Goal: Browse casually

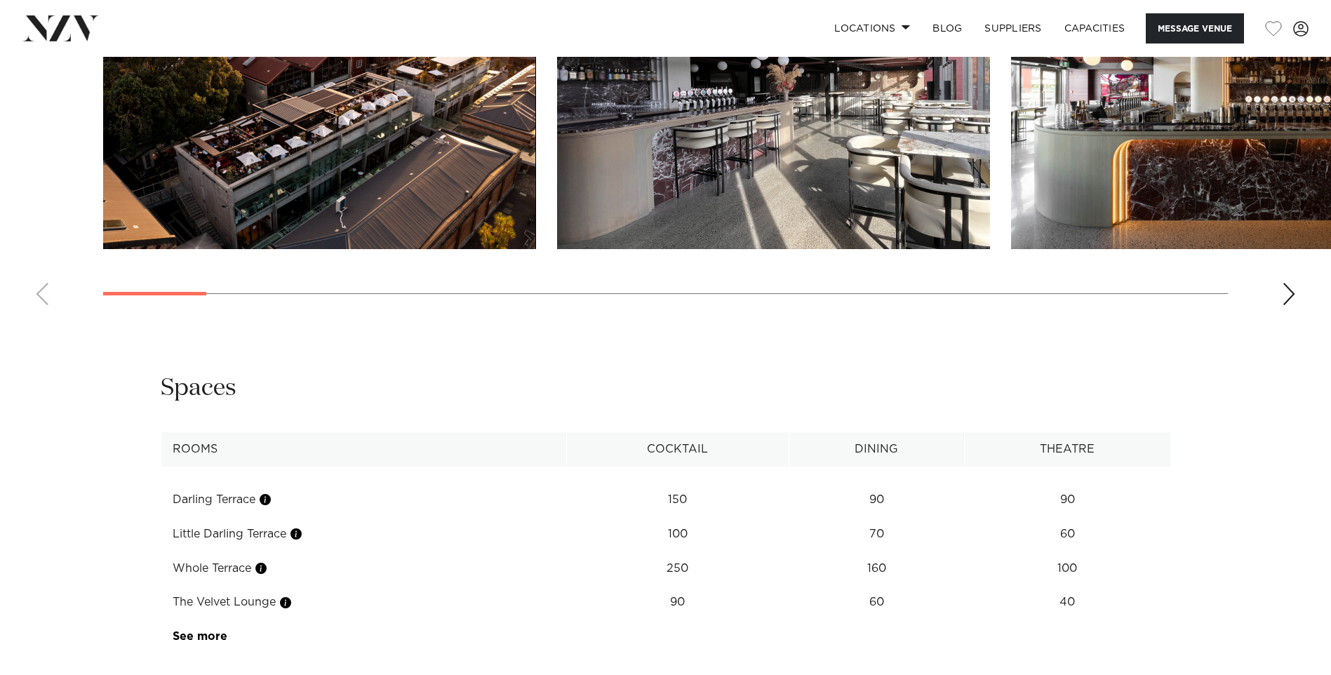
scroll to position [1403, 0]
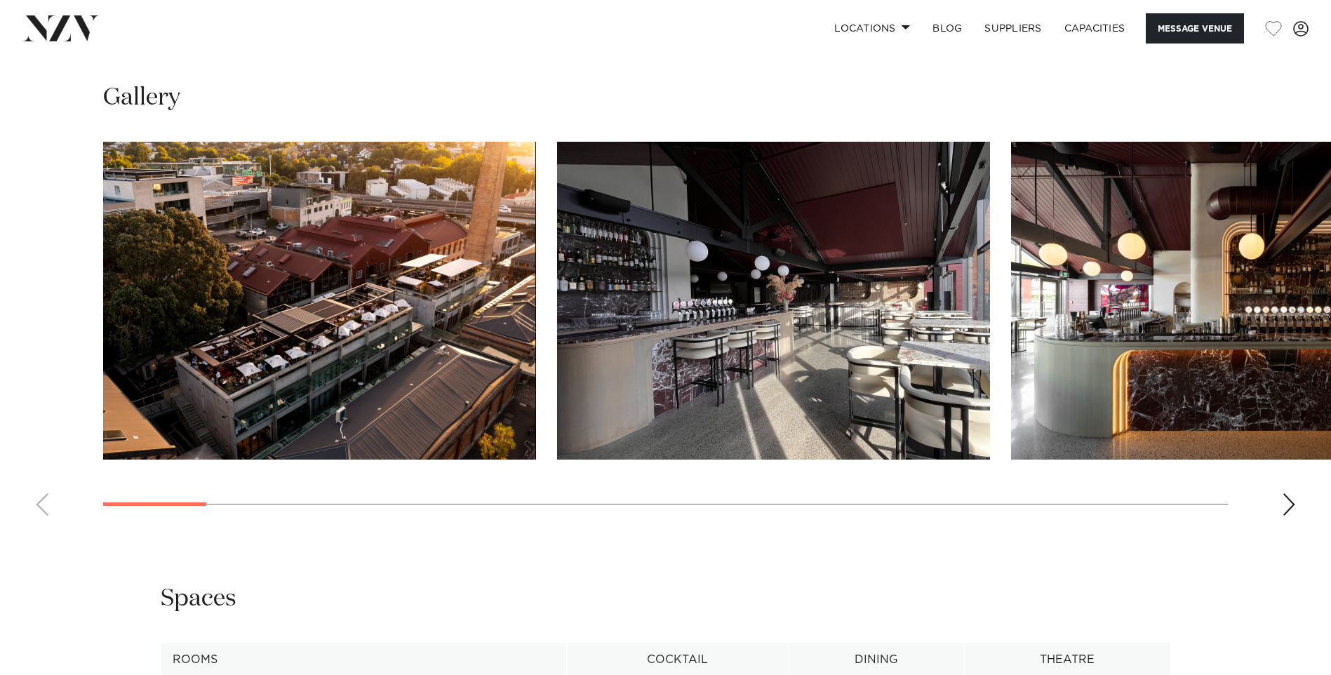
click at [1293, 516] on div "Next slide" at bounding box center [1289, 504] width 14 height 22
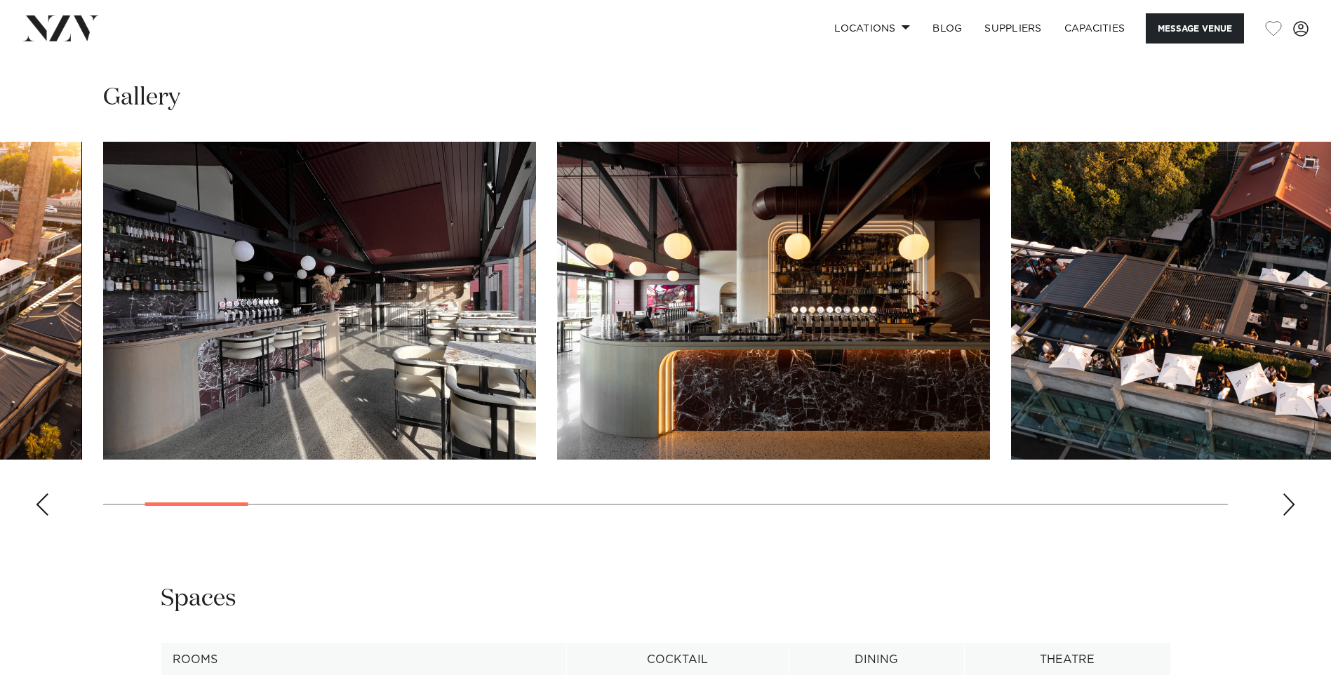
click at [1288, 516] on div "Next slide" at bounding box center [1289, 504] width 14 height 22
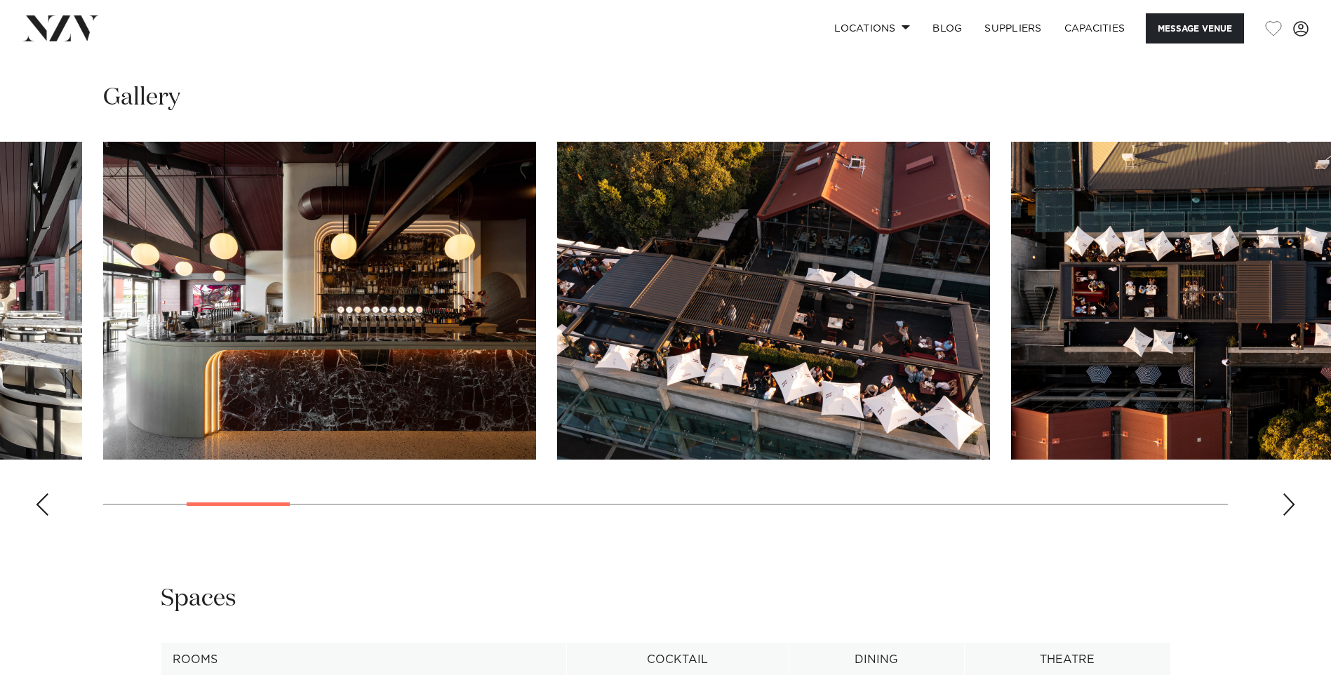
click at [1288, 516] on div "Next slide" at bounding box center [1289, 504] width 14 height 22
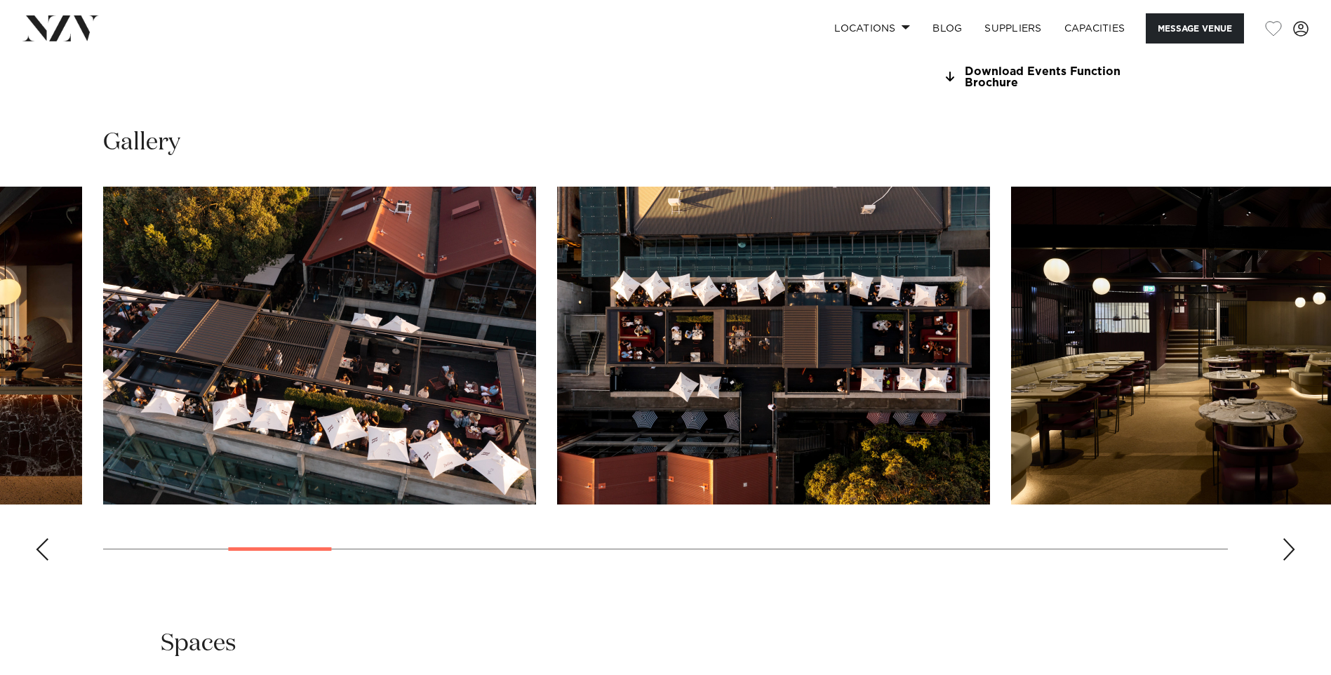
scroll to position [1333, 0]
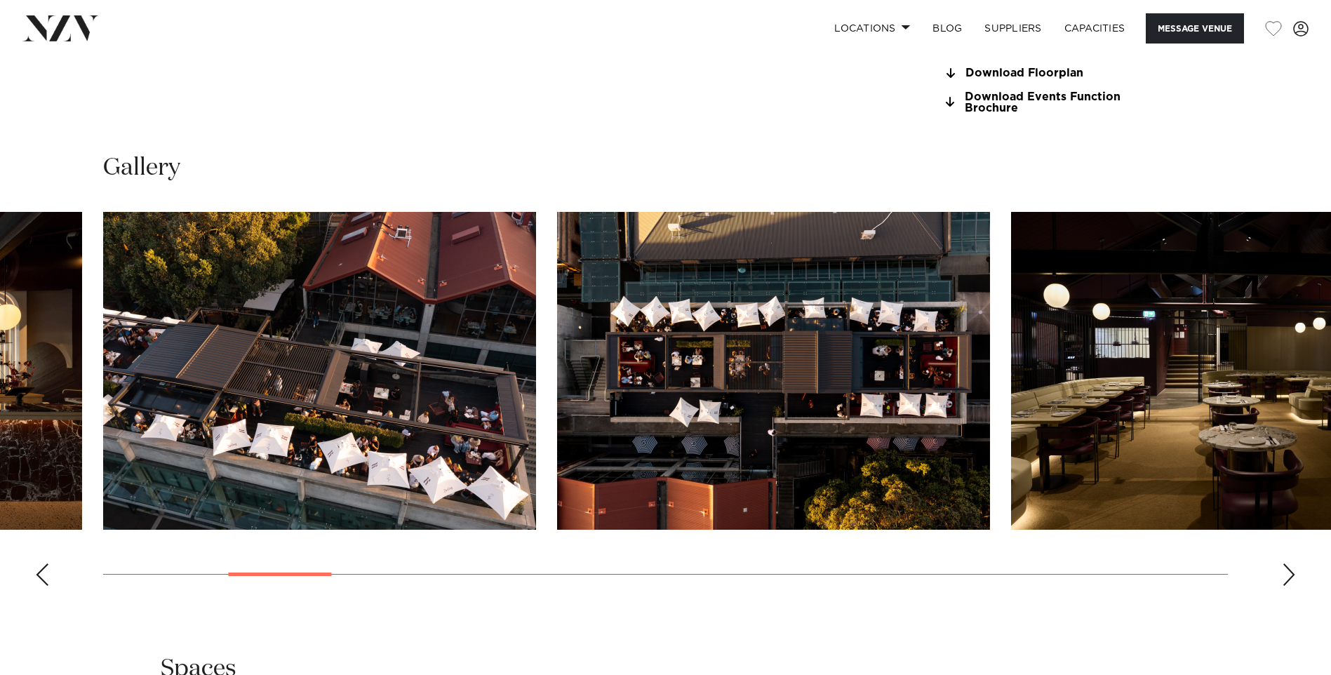
click at [1288, 586] on div "Next slide" at bounding box center [1289, 574] width 14 height 22
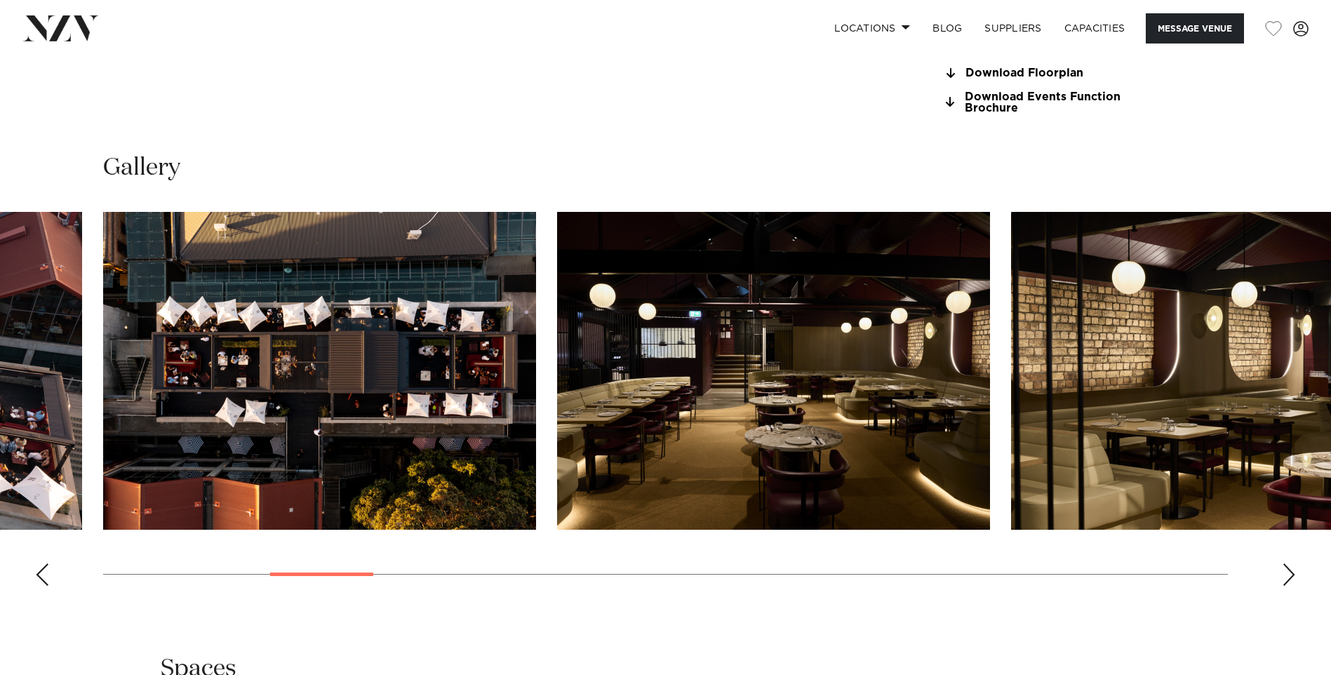
click at [1288, 586] on div "Next slide" at bounding box center [1289, 574] width 14 height 22
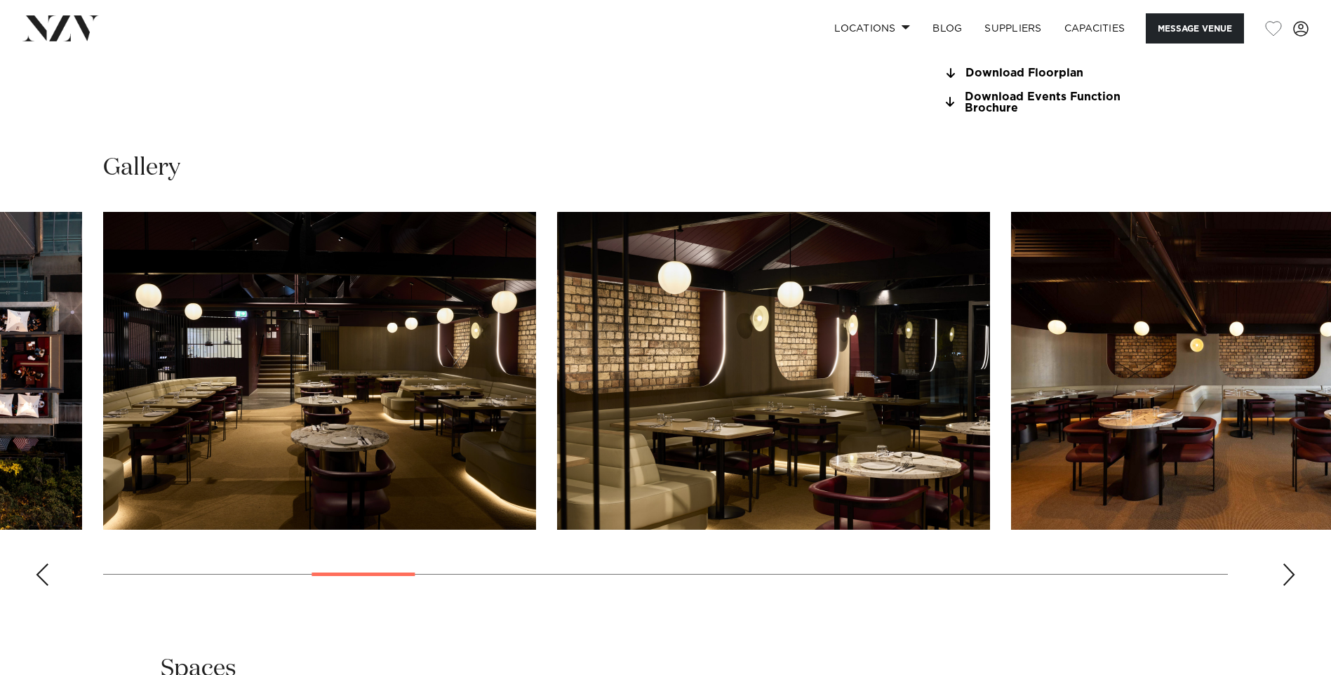
click at [1288, 586] on div "Next slide" at bounding box center [1289, 574] width 14 height 22
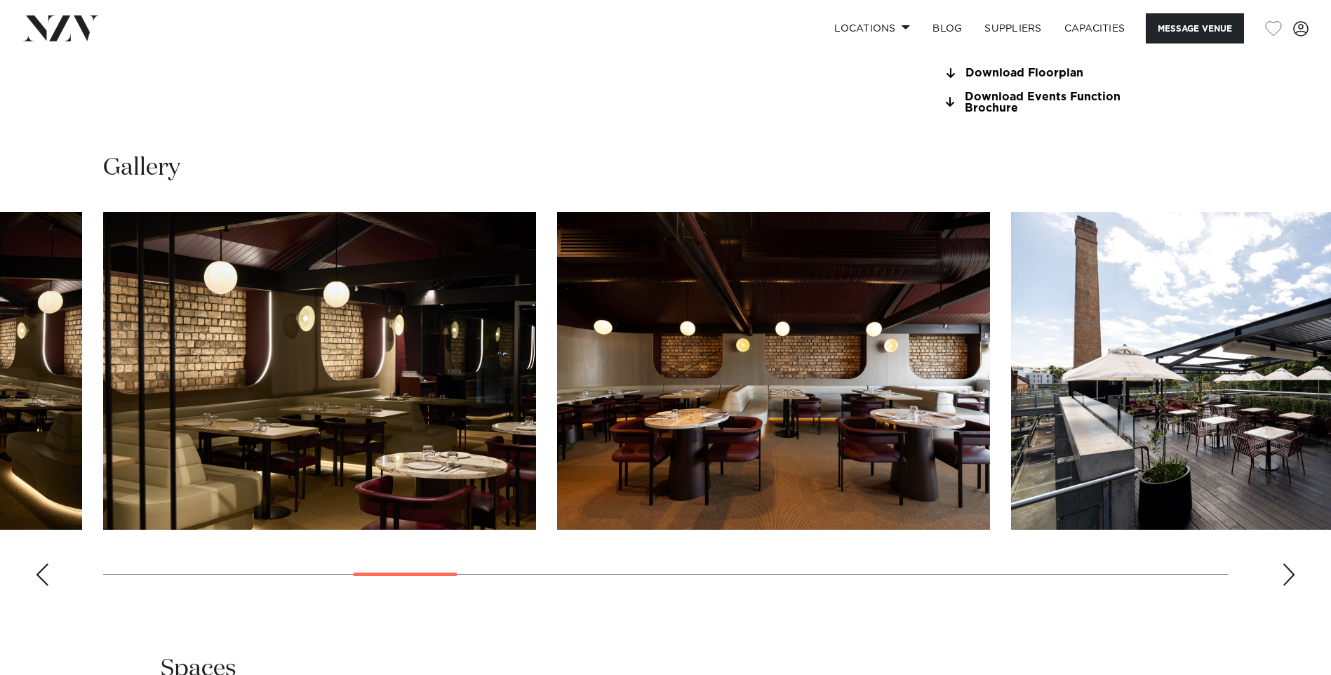
click at [1288, 586] on div "Next slide" at bounding box center [1289, 574] width 14 height 22
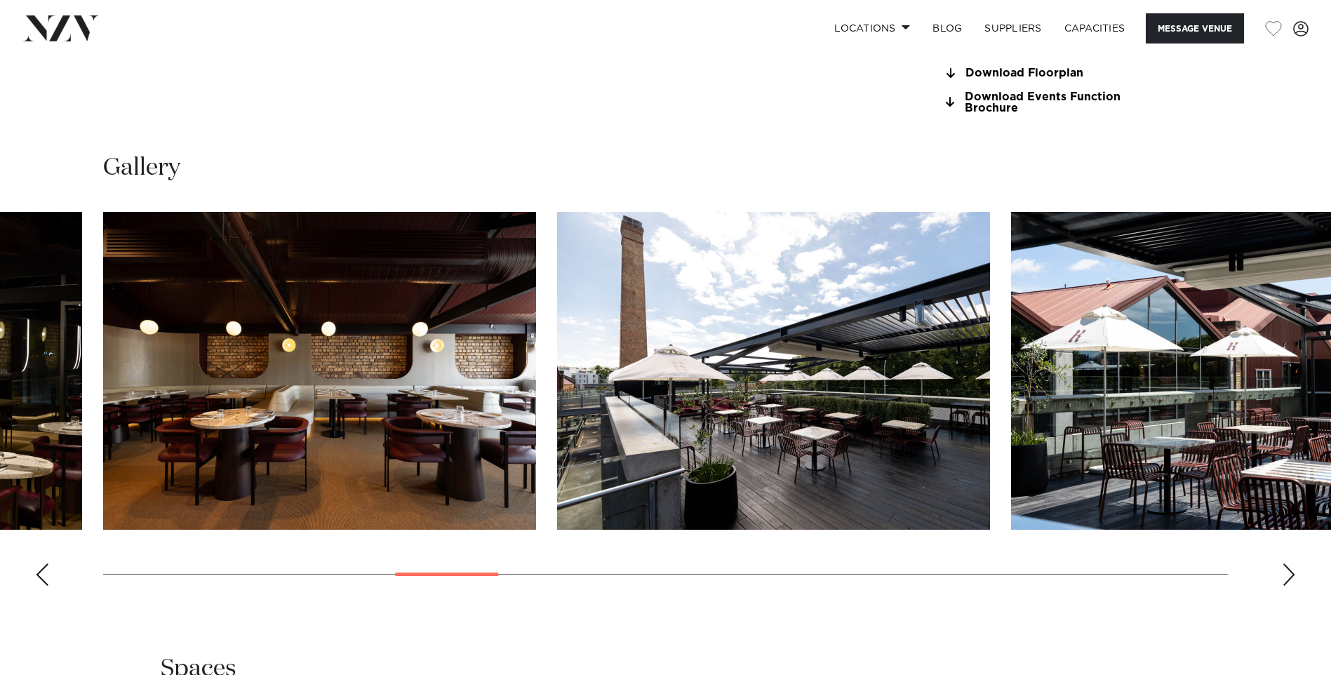
click at [1288, 586] on div "Next slide" at bounding box center [1289, 574] width 14 height 22
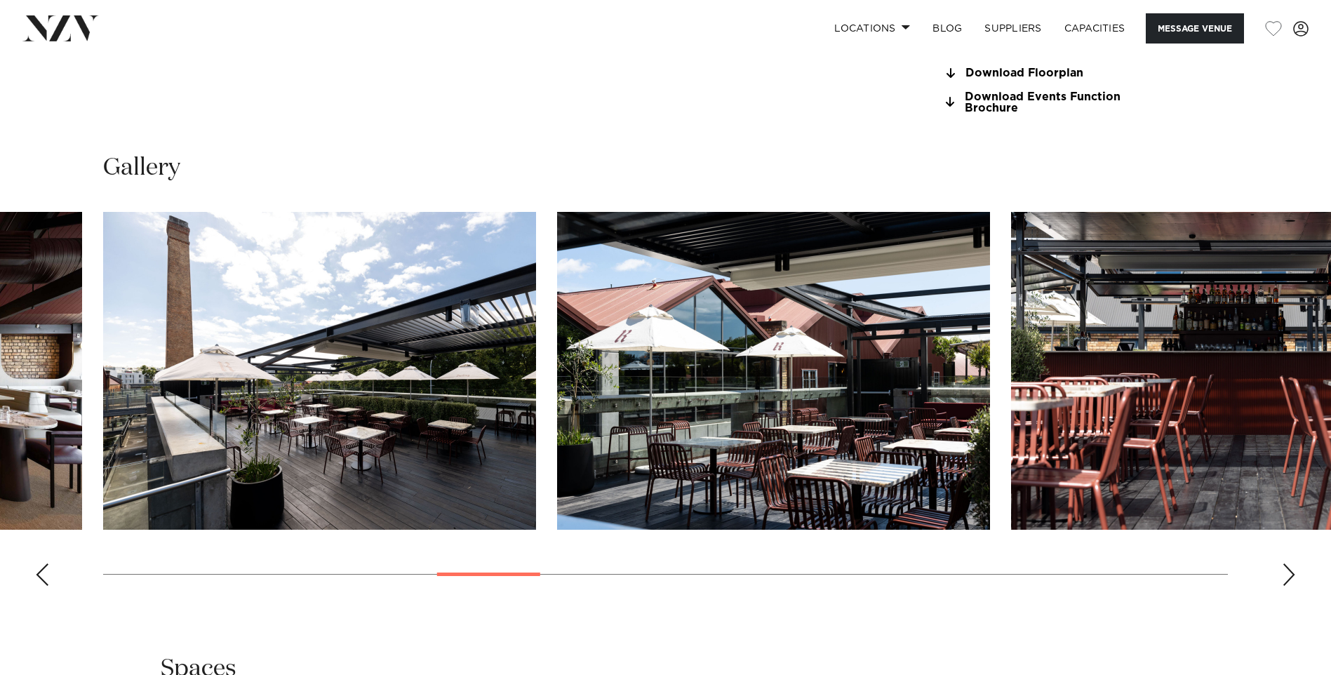
click at [1288, 586] on div "Next slide" at bounding box center [1289, 574] width 14 height 22
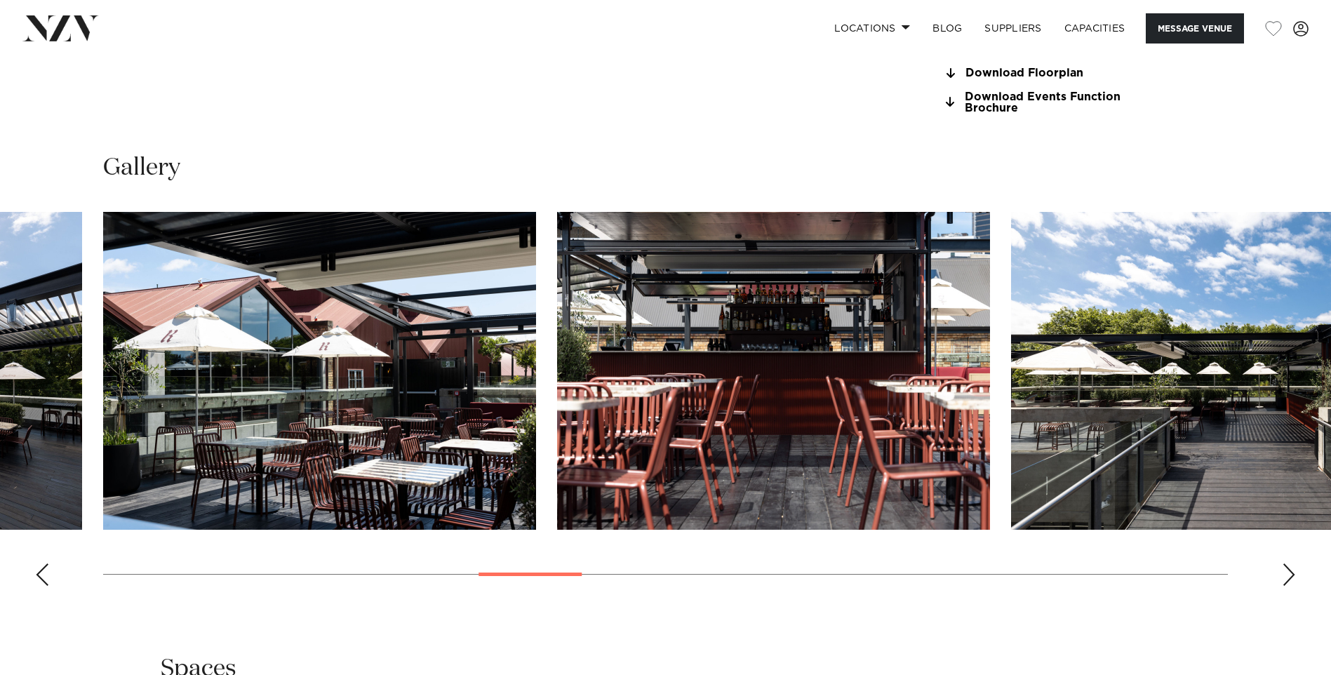
click at [1288, 586] on div "Next slide" at bounding box center [1289, 574] width 14 height 22
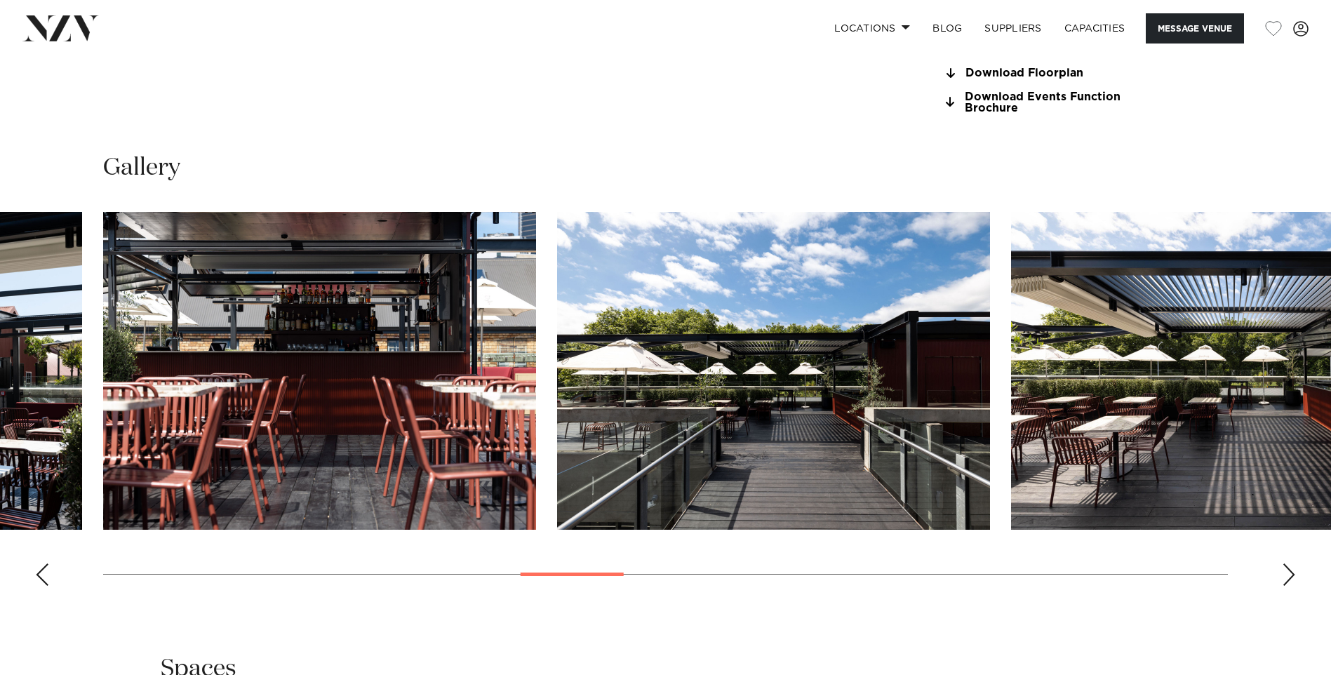
click at [1288, 586] on div "Next slide" at bounding box center [1289, 574] width 14 height 22
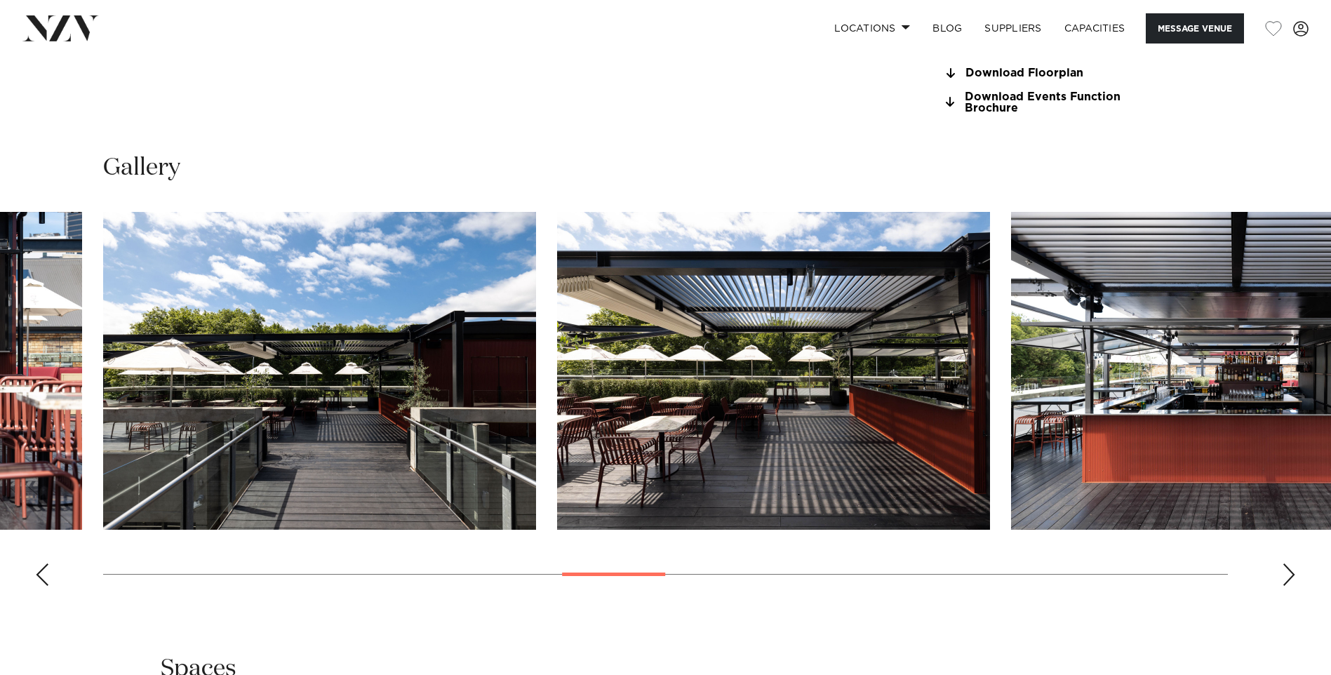
click at [1288, 586] on div "Next slide" at bounding box center [1289, 574] width 14 height 22
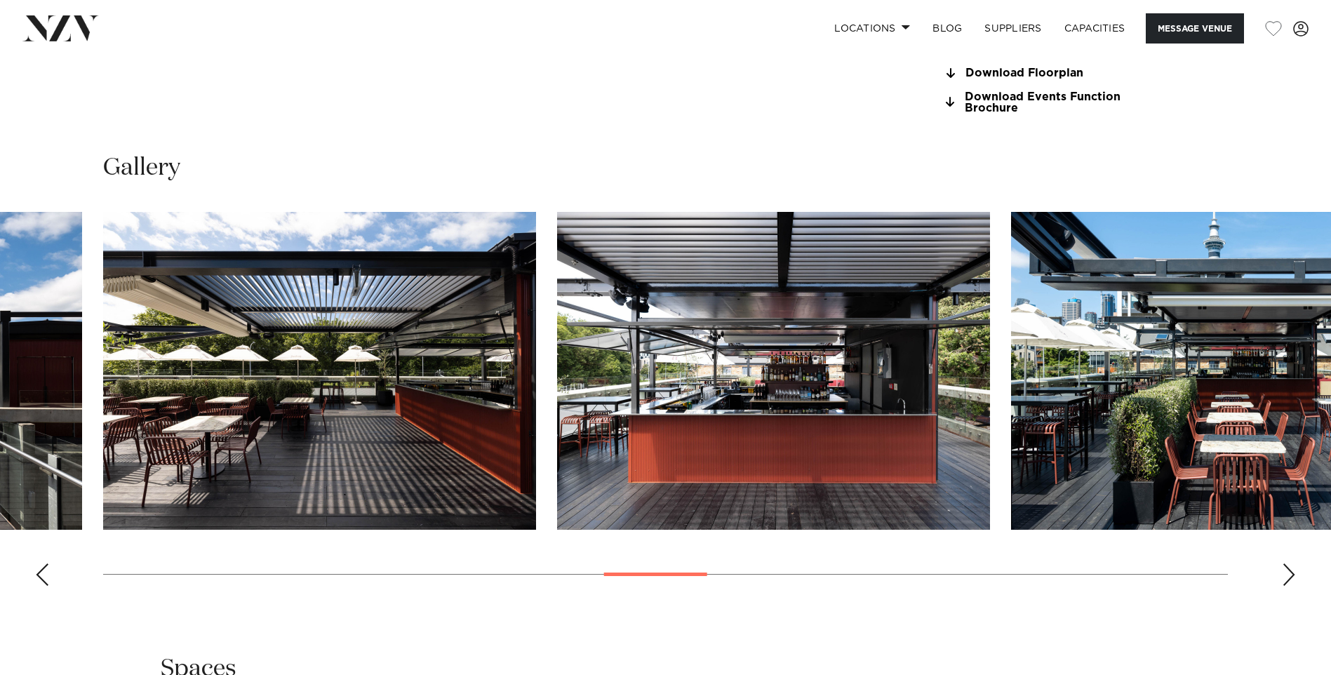
click at [1288, 586] on div "Next slide" at bounding box center [1289, 574] width 14 height 22
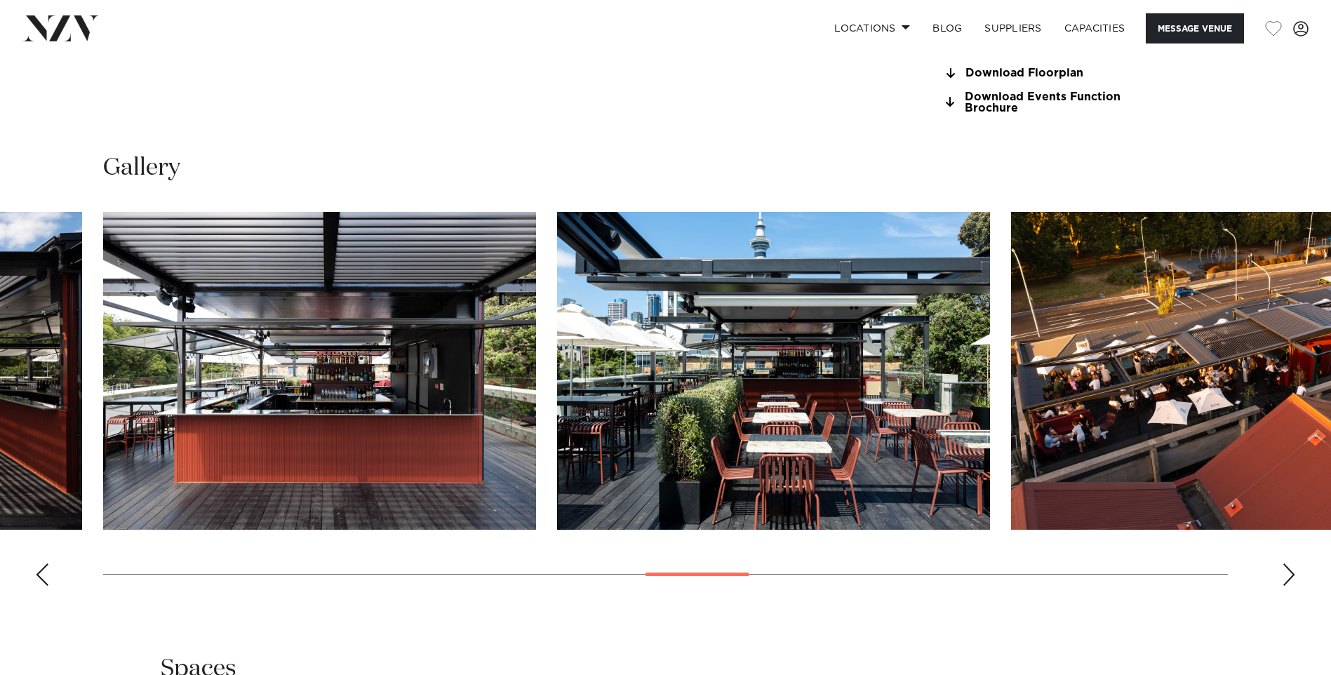
click at [1288, 586] on div "Next slide" at bounding box center [1289, 574] width 14 height 22
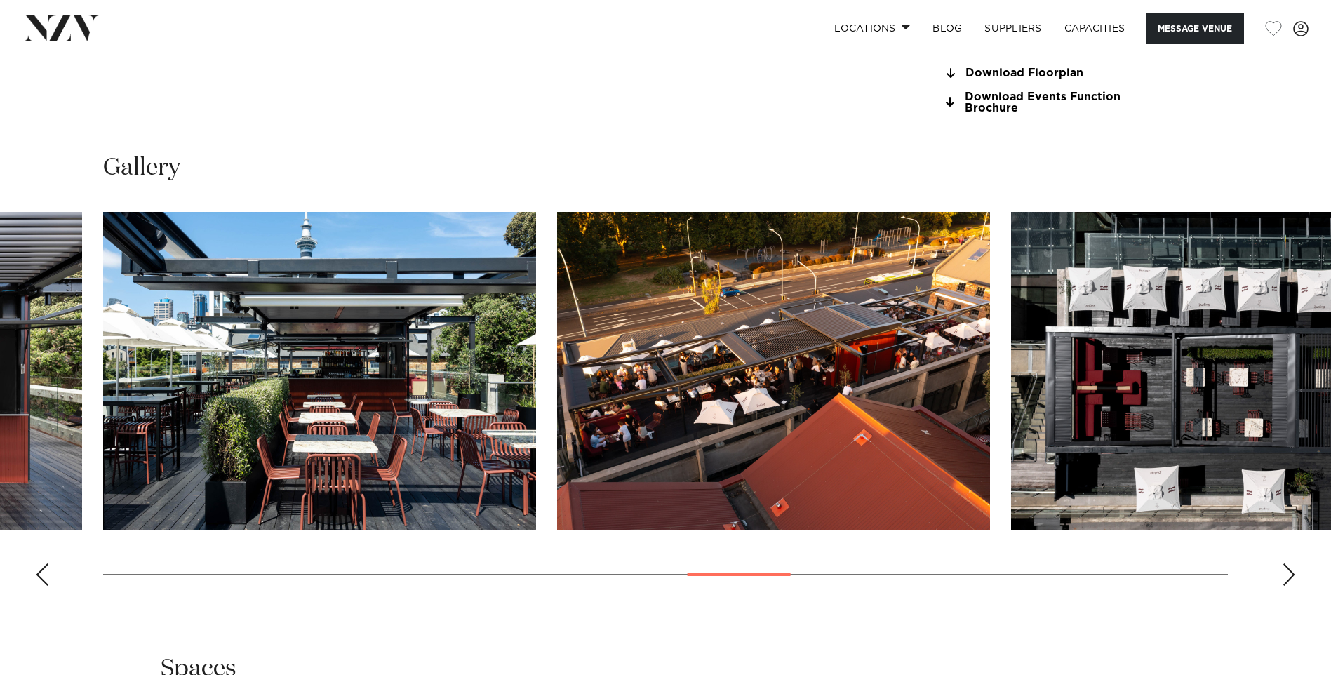
click at [1288, 586] on div "Next slide" at bounding box center [1289, 574] width 14 height 22
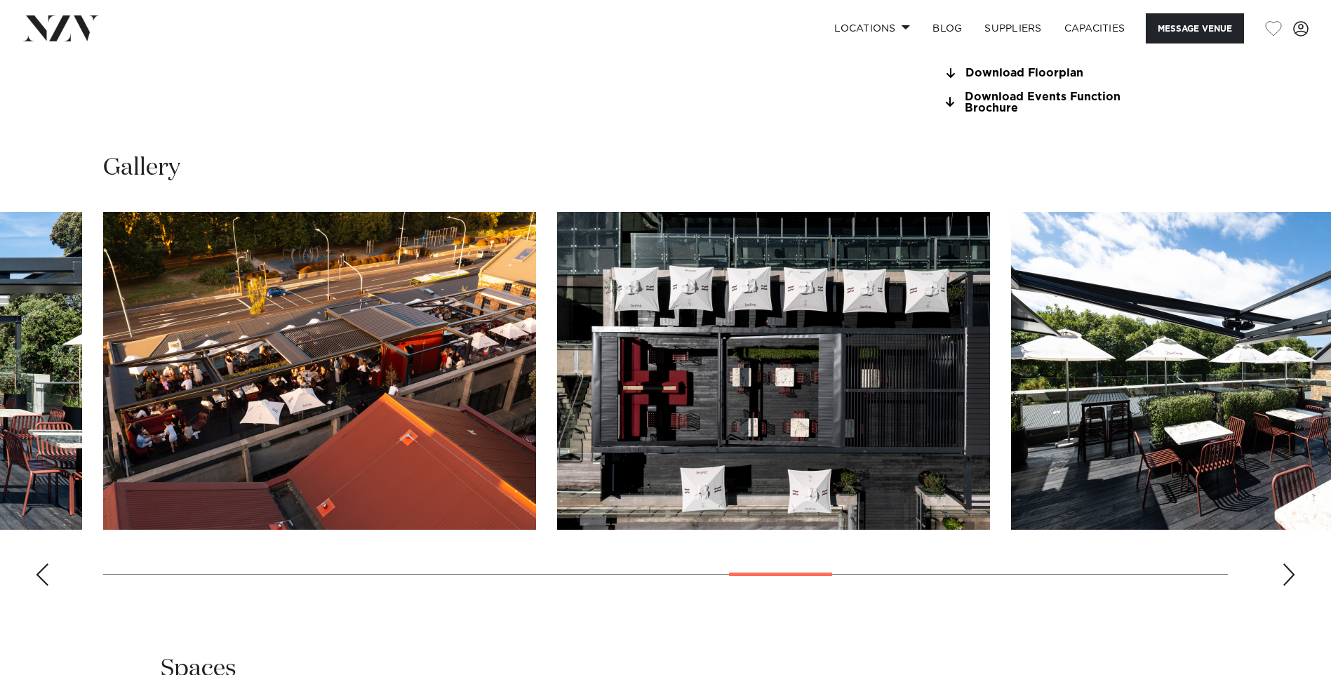
click at [1288, 586] on div "Next slide" at bounding box center [1289, 574] width 14 height 22
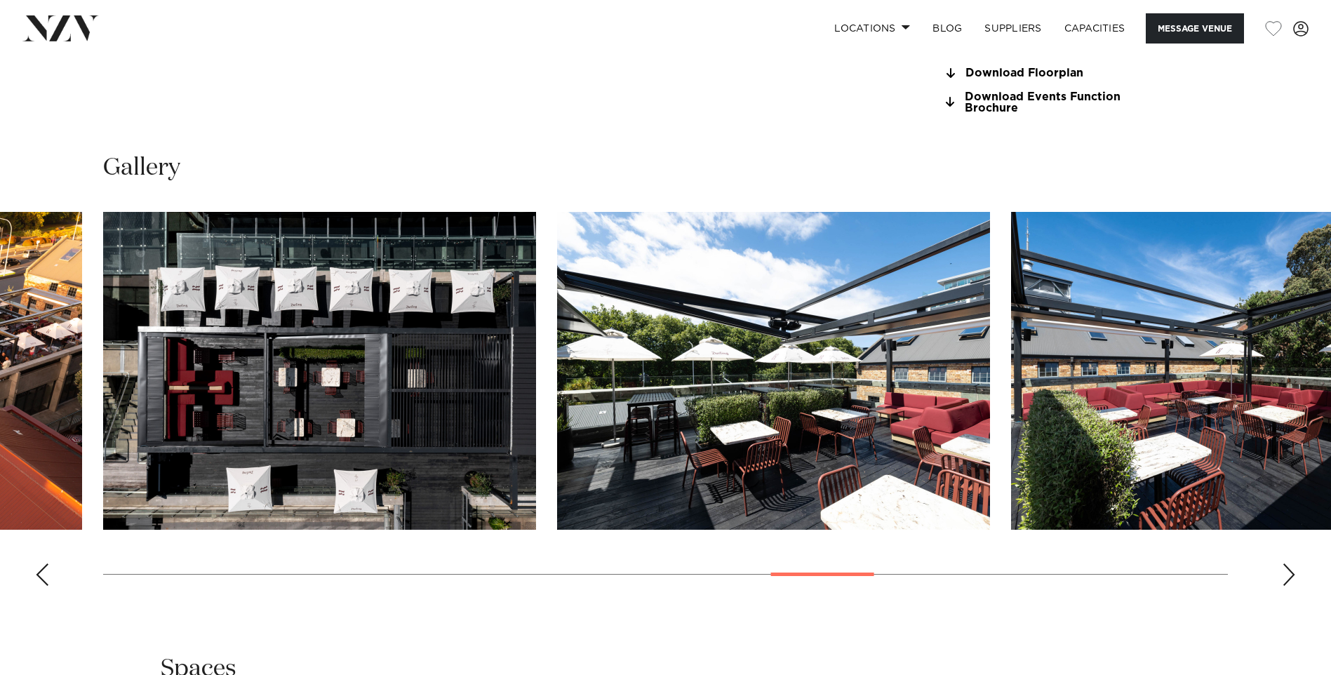
click at [1288, 586] on div "Next slide" at bounding box center [1289, 574] width 14 height 22
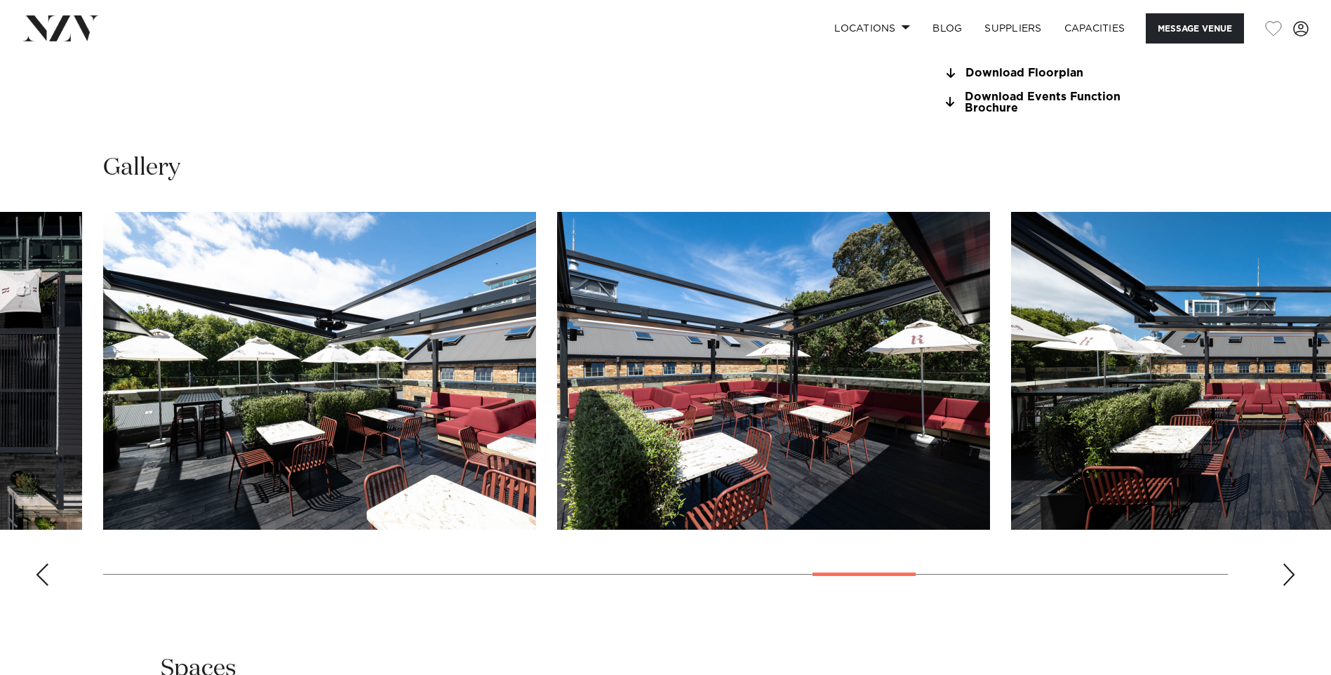
click at [1288, 586] on div "Next slide" at bounding box center [1289, 574] width 14 height 22
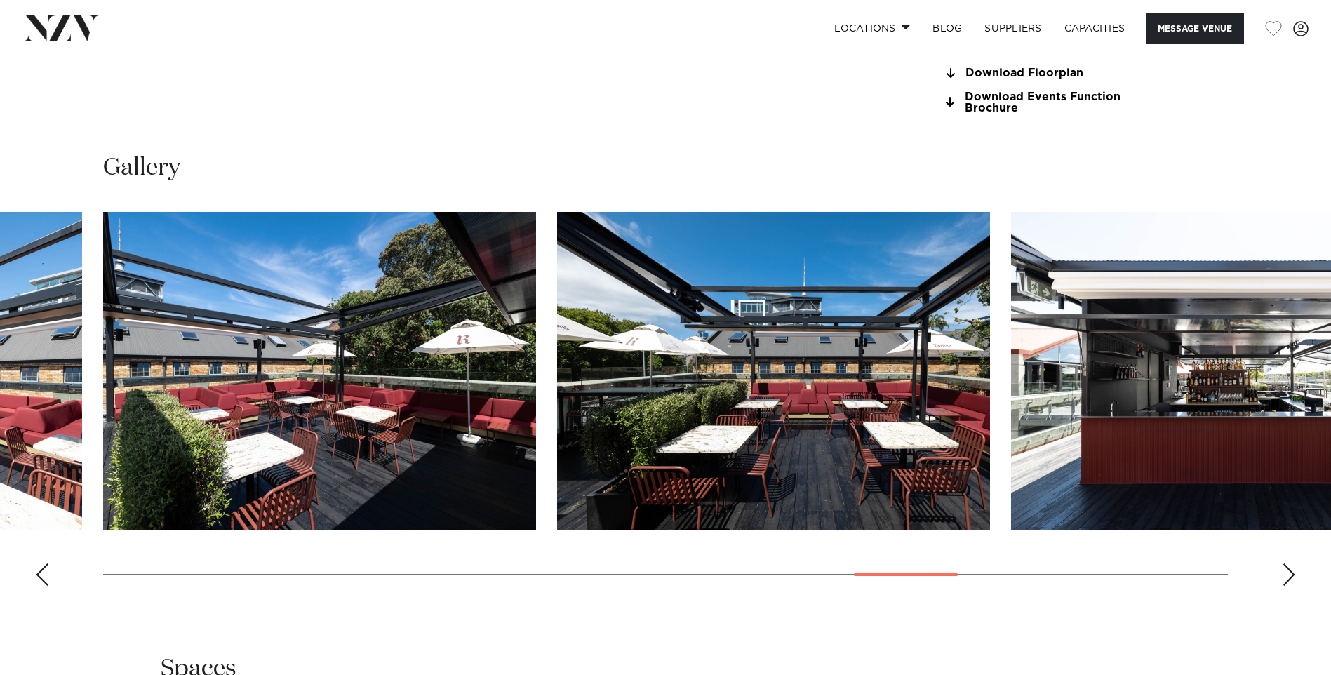
click at [1288, 586] on div "Next slide" at bounding box center [1289, 574] width 14 height 22
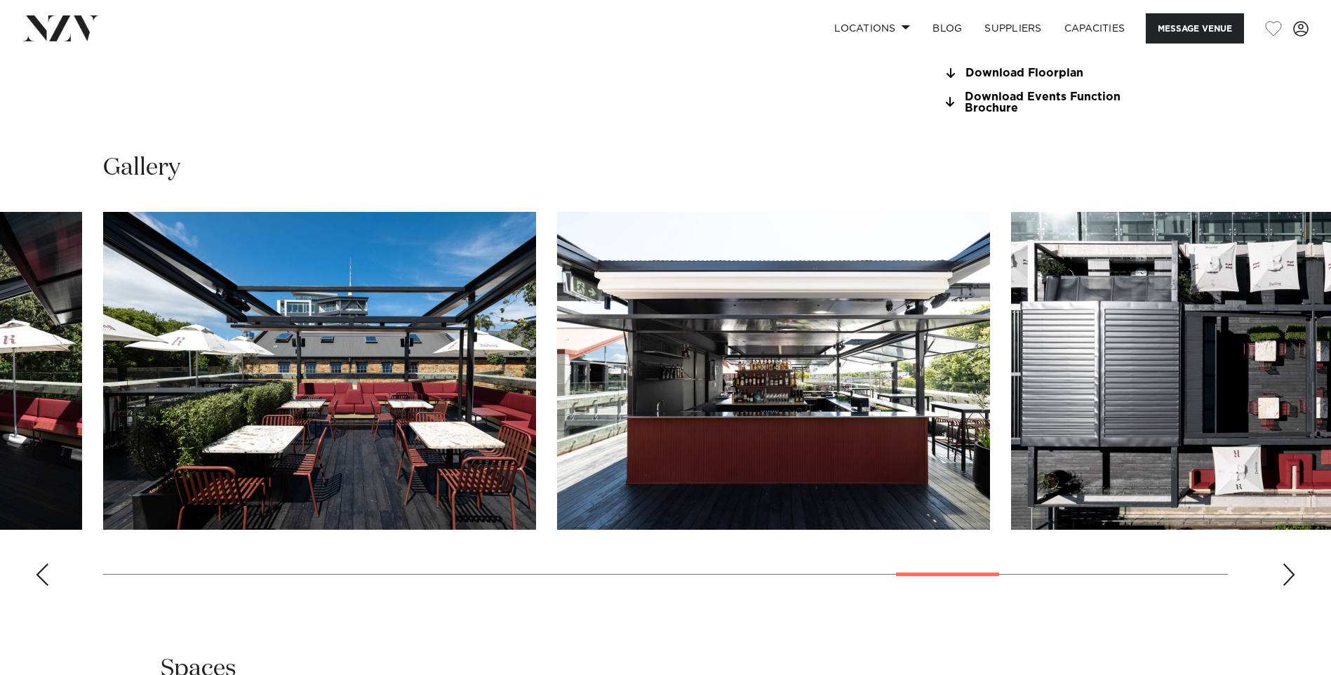
click at [1288, 586] on div "Next slide" at bounding box center [1289, 574] width 14 height 22
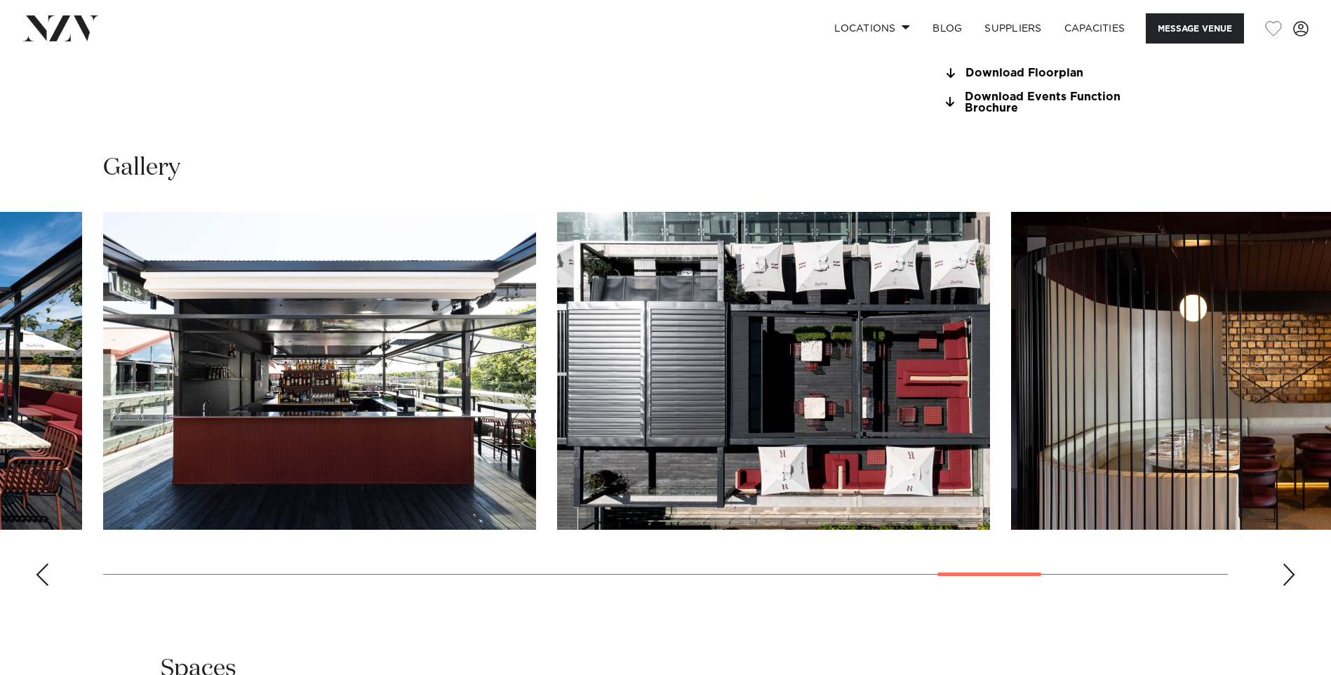
click at [1288, 586] on div "Next slide" at bounding box center [1289, 574] width 14 height 22
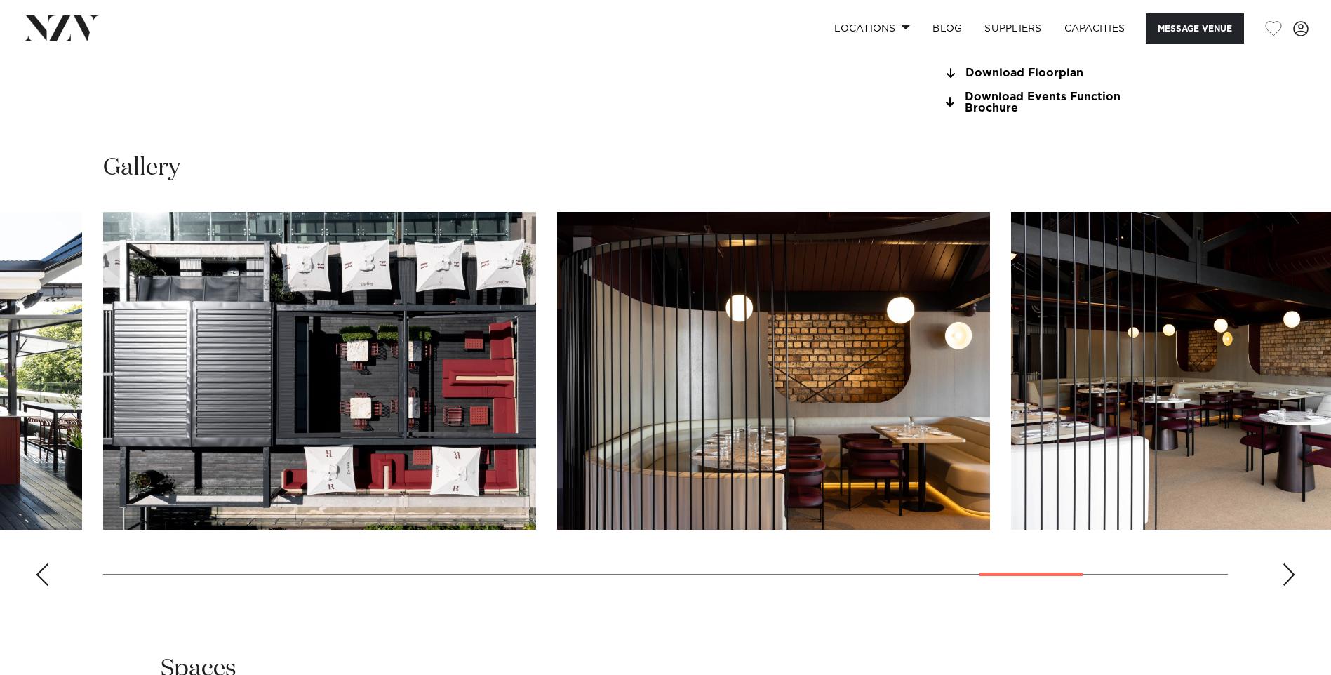
click at [1288, 586] on div "Next slide" at bounding box center [1289, 574] width 14 height 22
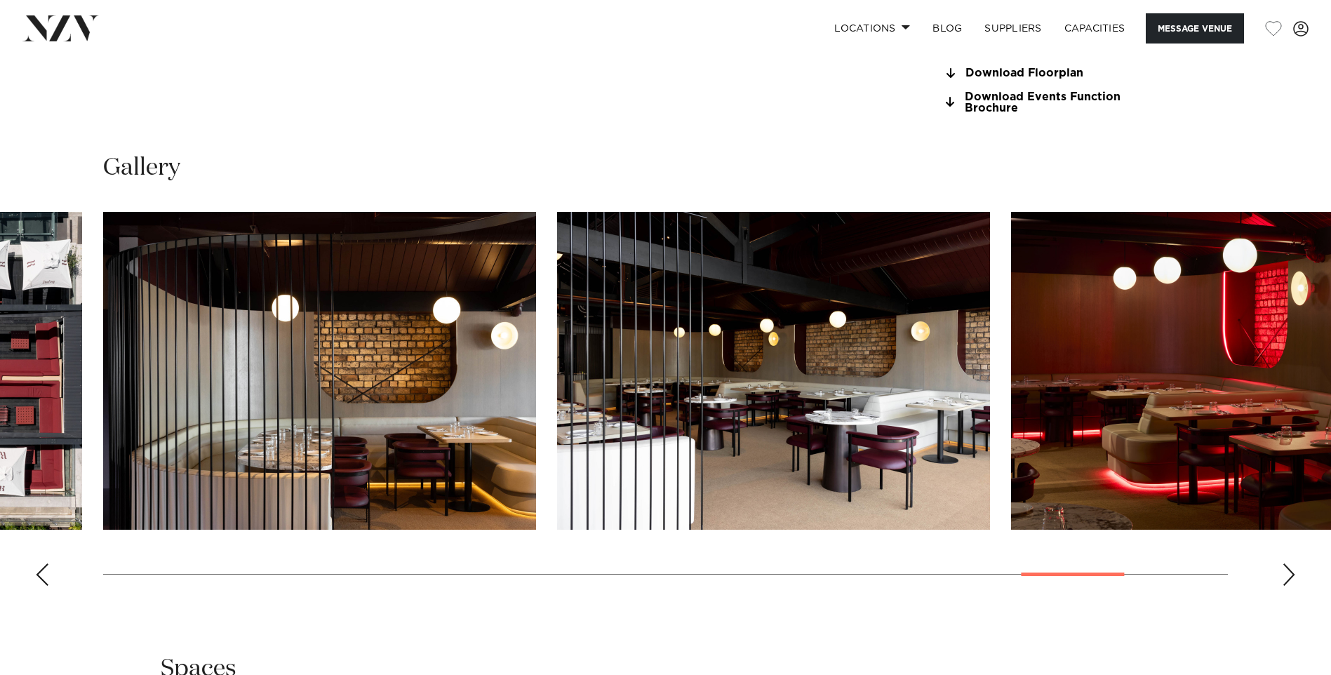
click at [1288, 586] on div "Next slide" at bounding box center [1289, 574] width 14 height 22
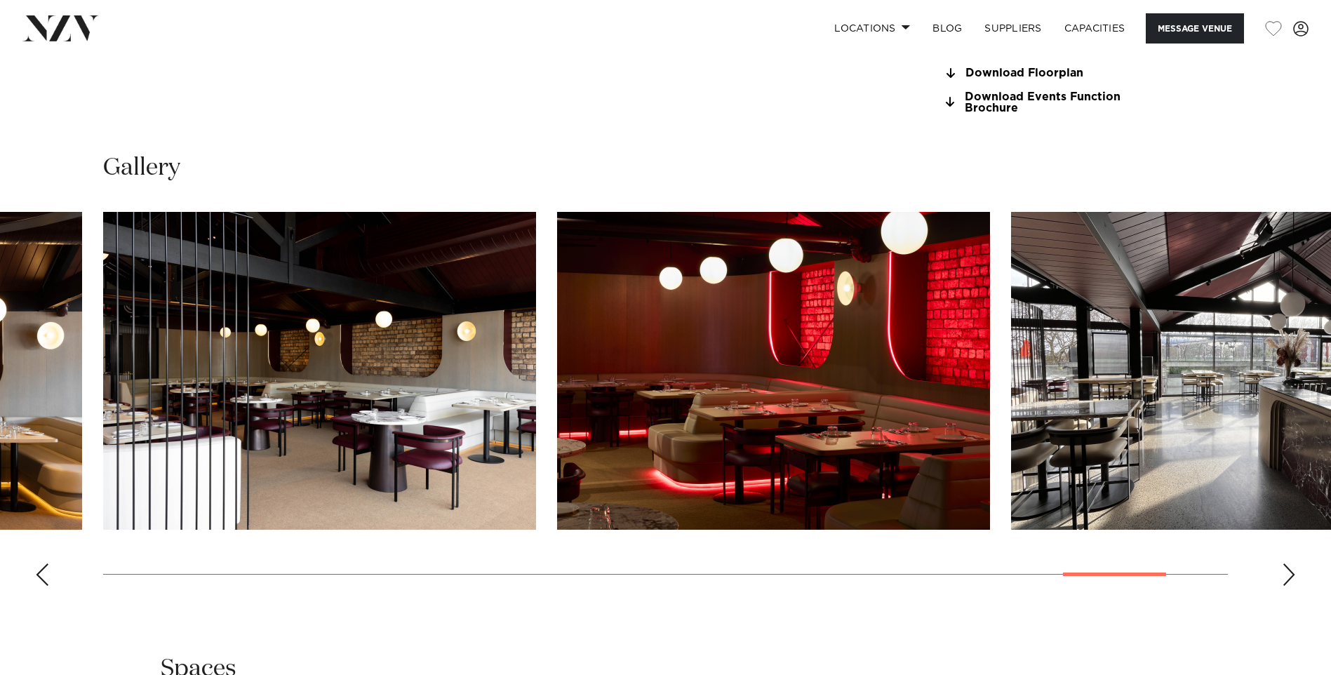
click at [1288, 586] on div "Next slide" at bounding box center [1289, 574] width 14 height 22
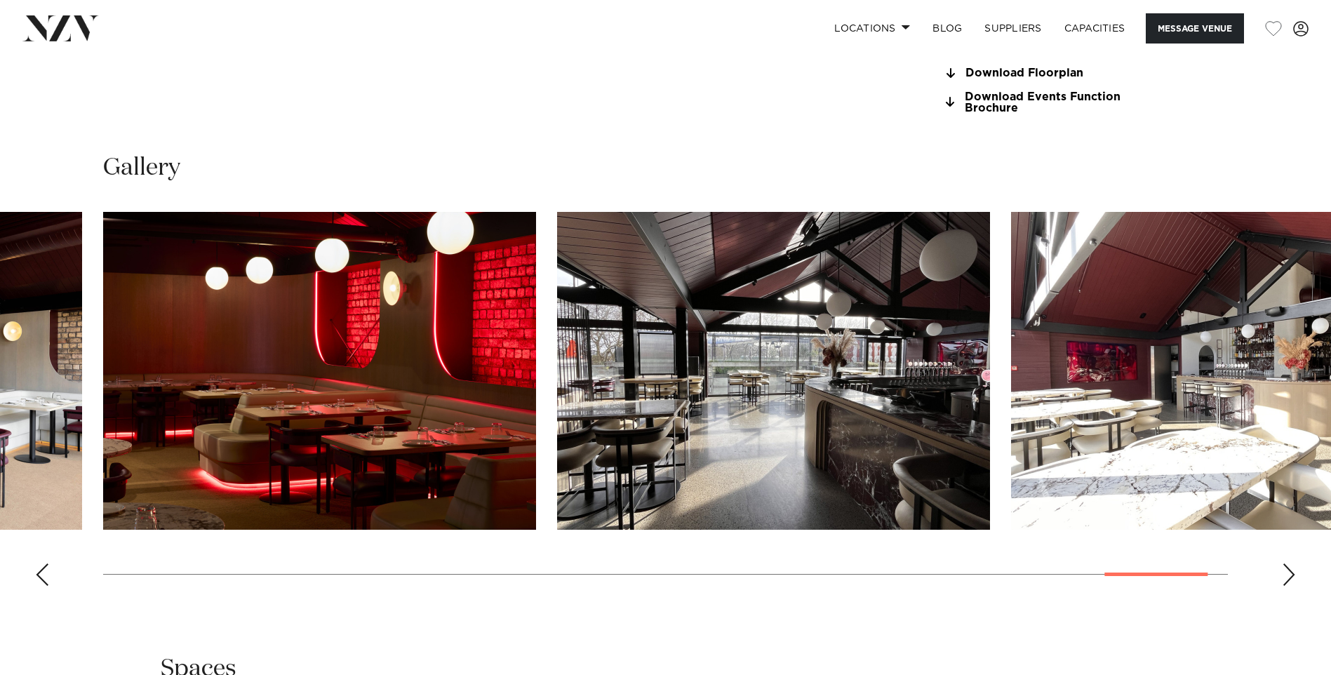
click at [1288, 586] on div "Next slide" at bounding box center [1289, 574] width 14 height 22
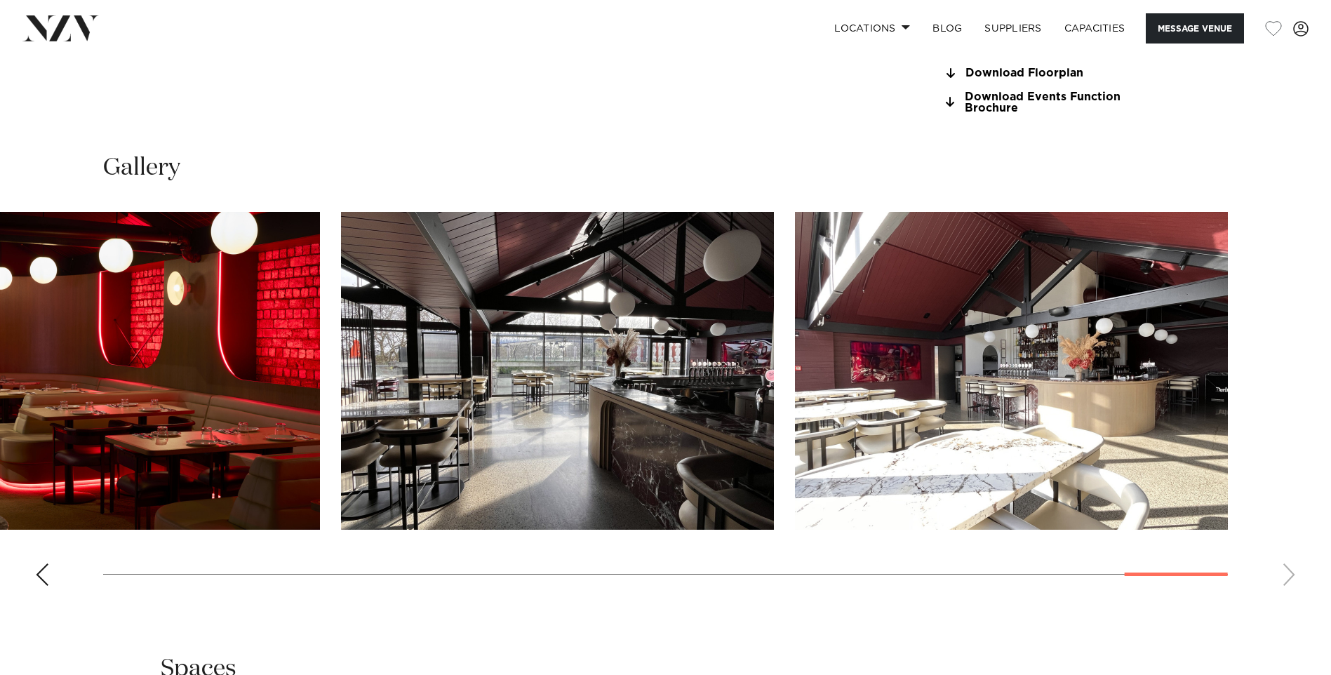
click at [1288, 597] on swiper-container at bounding box center [665, 404] width 1331 height 385
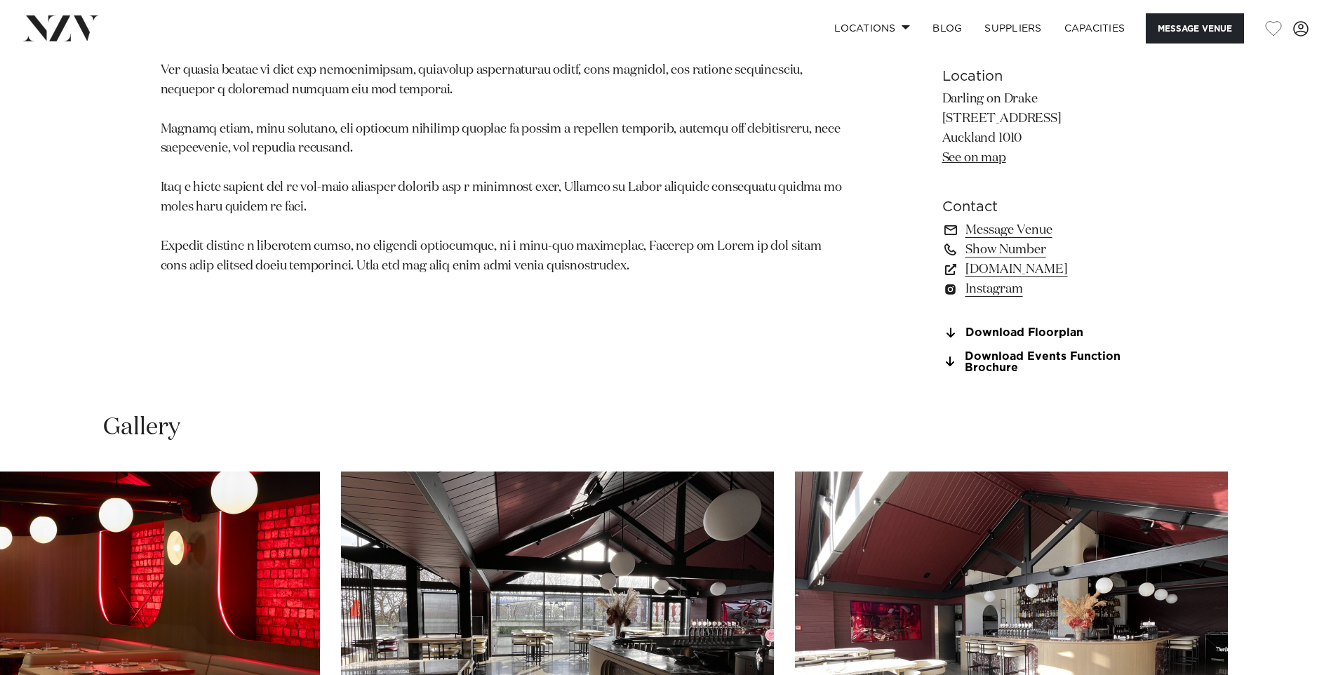
scroll to position [1052, 0]
